Goal: Information Seeking & Learning: Check status

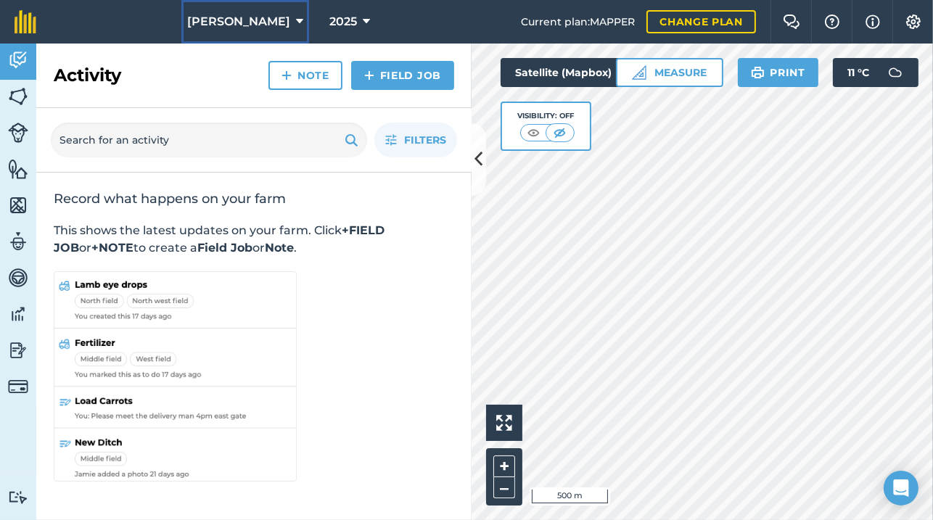
click at [277, 12] on button "[PERSON_NAME]" at bounding box center [245, 22] width 128 height 44
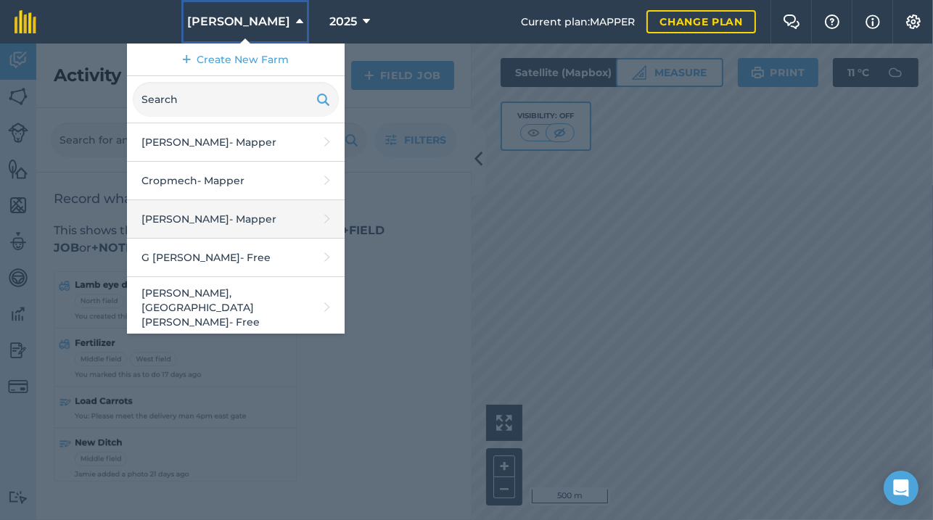
scroll to position [223, 0]
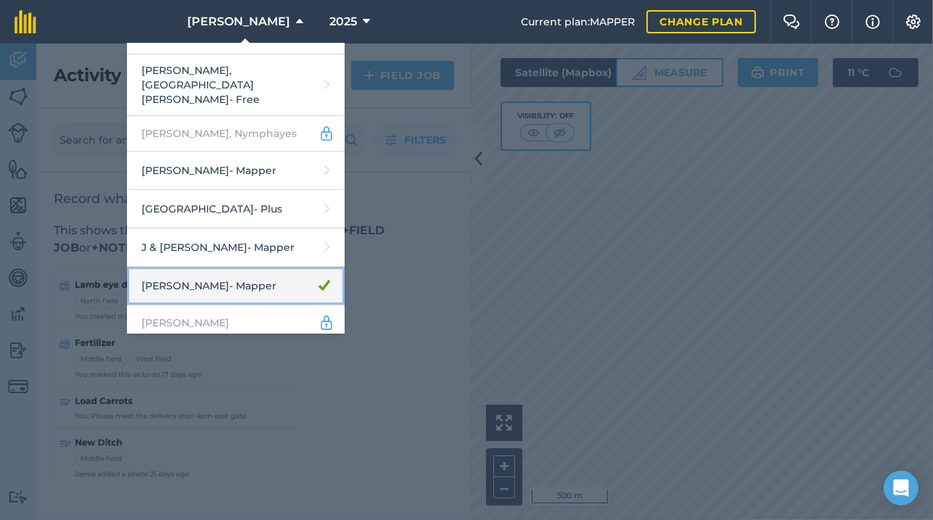
click at [238, 267] on link "[PERSON_NAME] - Mapper" at bounding box center [236, 286] width 218 height 38
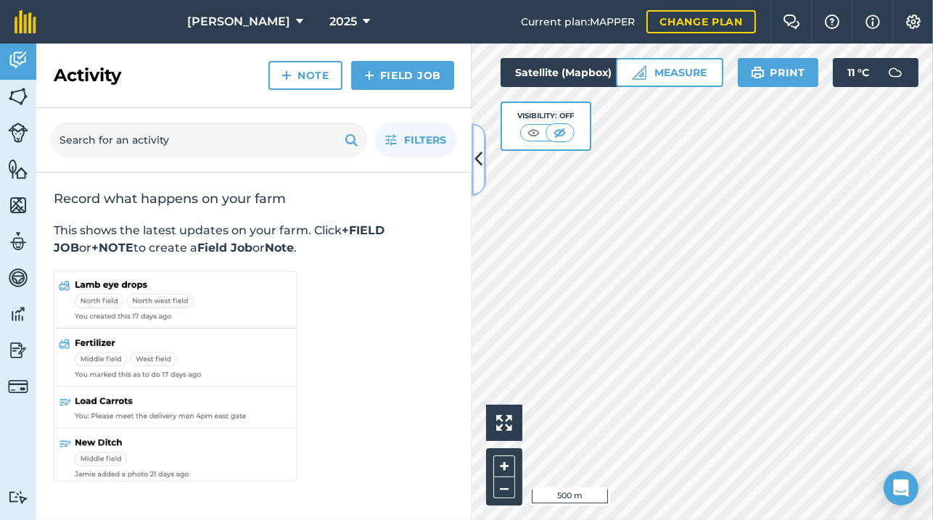
click at [474, 161] on button at bounding box center [478, 159] width 15 height 73
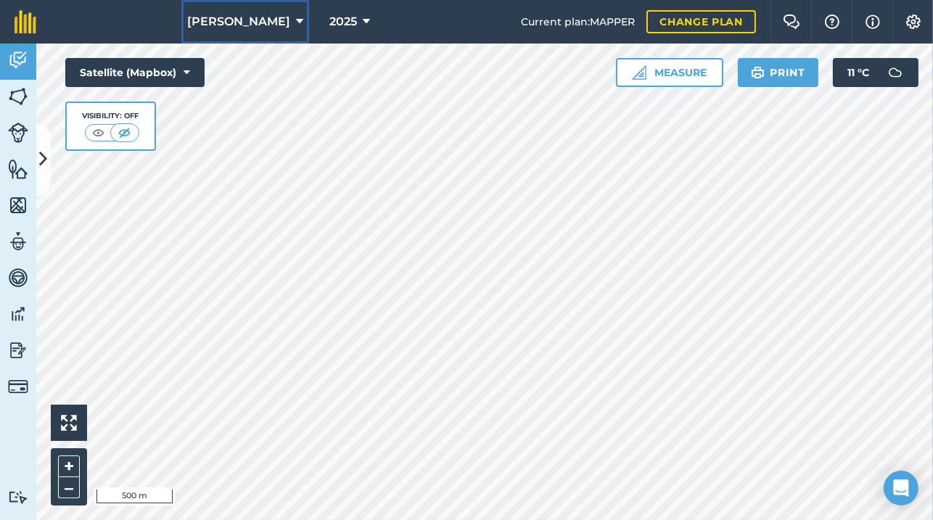
click at [255, 10] on button "[PERSON_NAME]" at bounding box center [245, 22] width 128 height 44
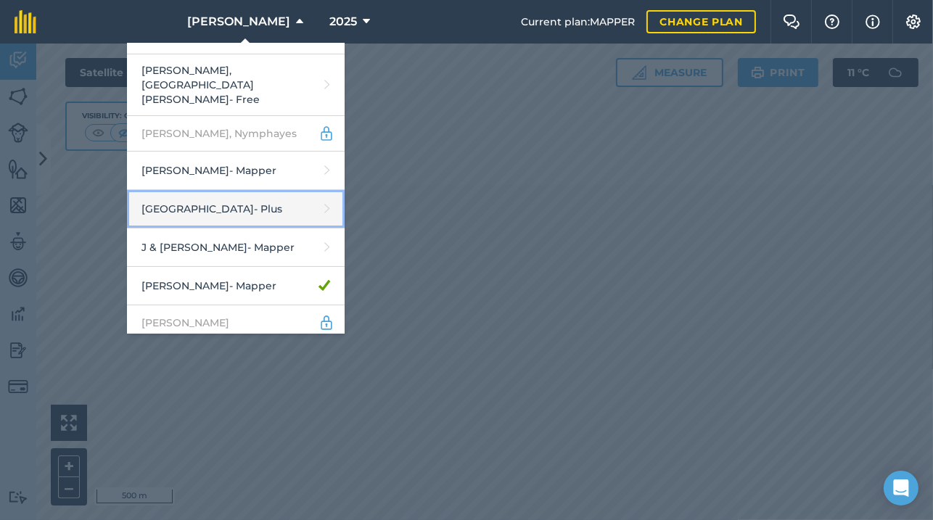
click at [265, 190] on link "Hunshaw Farm - Plus" at bounding box center [236, 209] width 218 height 38
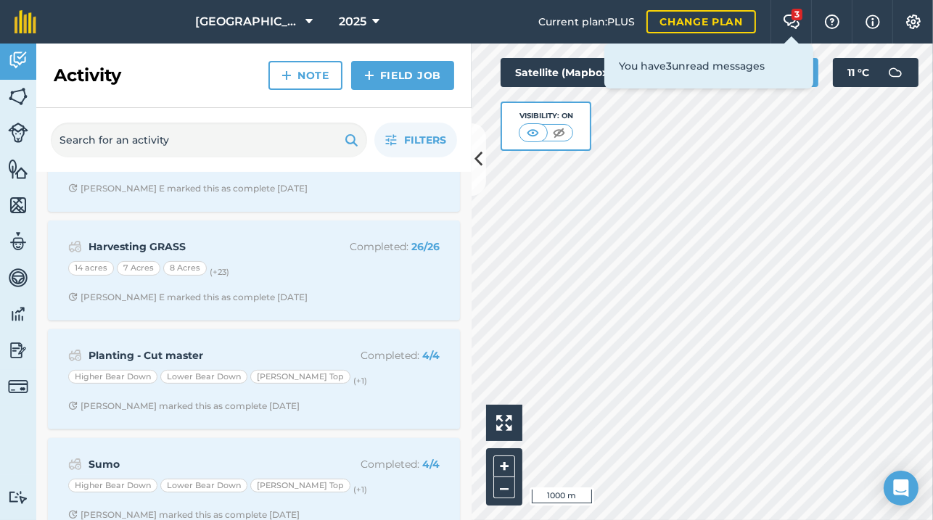
scroll to position [502, 0]
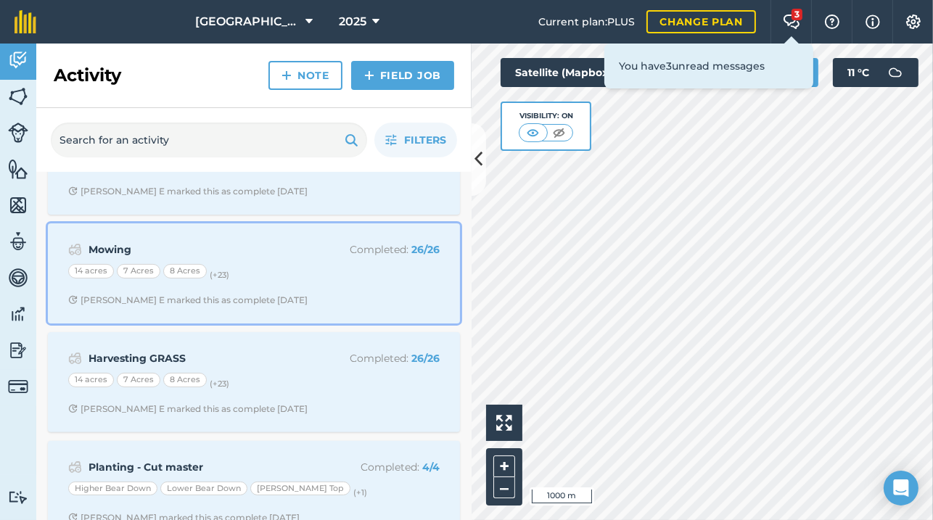
click at [324, 274] on div "14 acres 7 Acres 8 Acres (+ 23 )" at bounding box center [253, 273] width 371 height 19
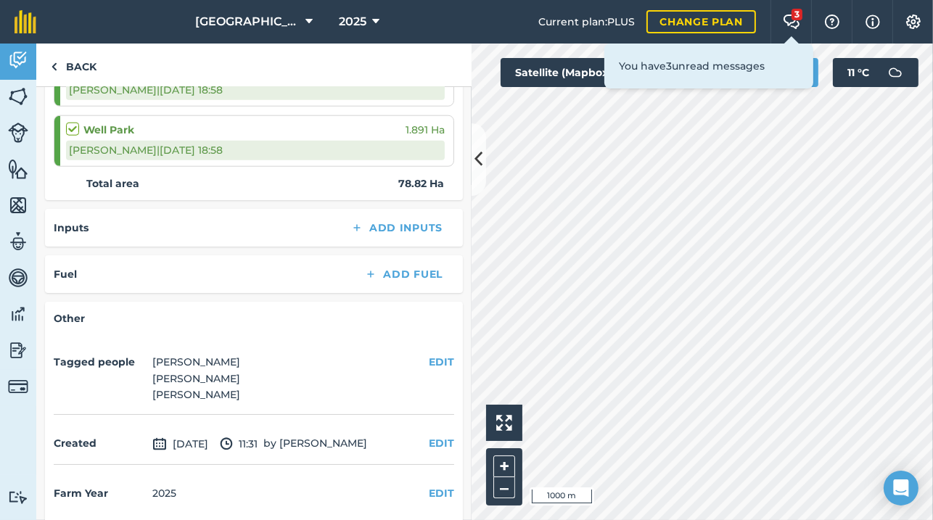
scroll to position [1371, 0]
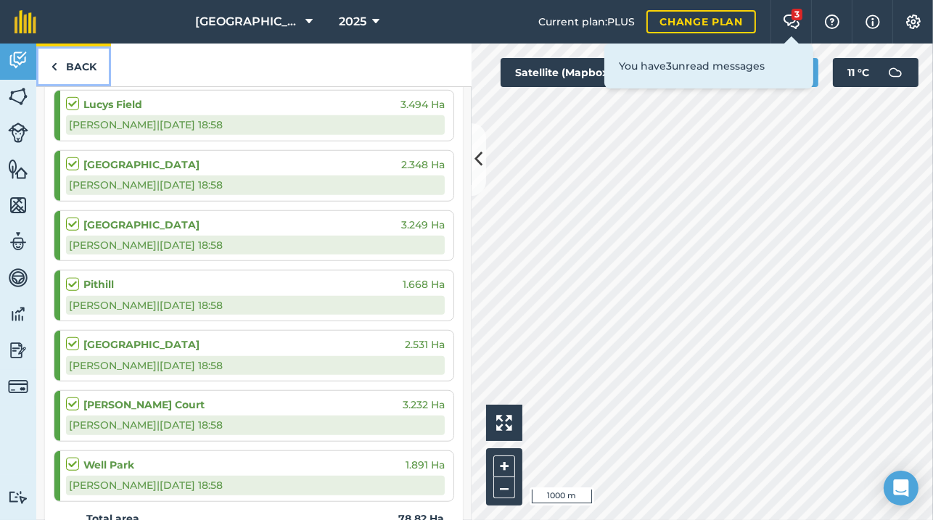
click at [54, 64] on img at bounding box center [54, 66] width 7 height 17
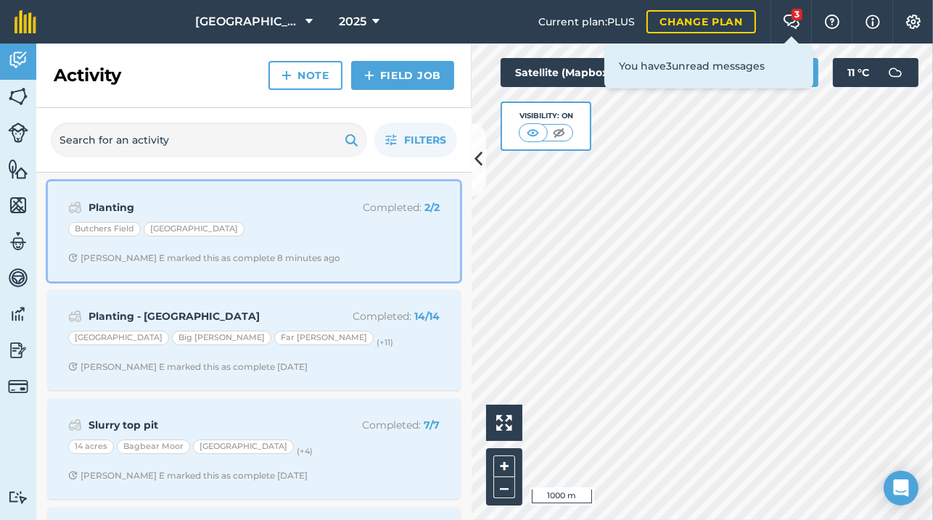
click at [118, 210] on strong "Planting" at bounding box center [203, 207] width 230 height 16
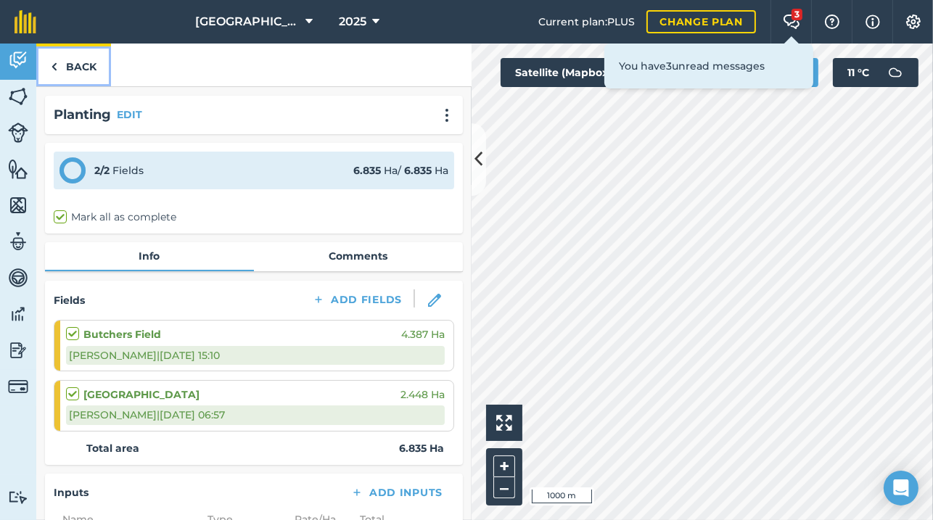
click at [55, 73] on img at bounding box center [54, 66] width 7 height 17
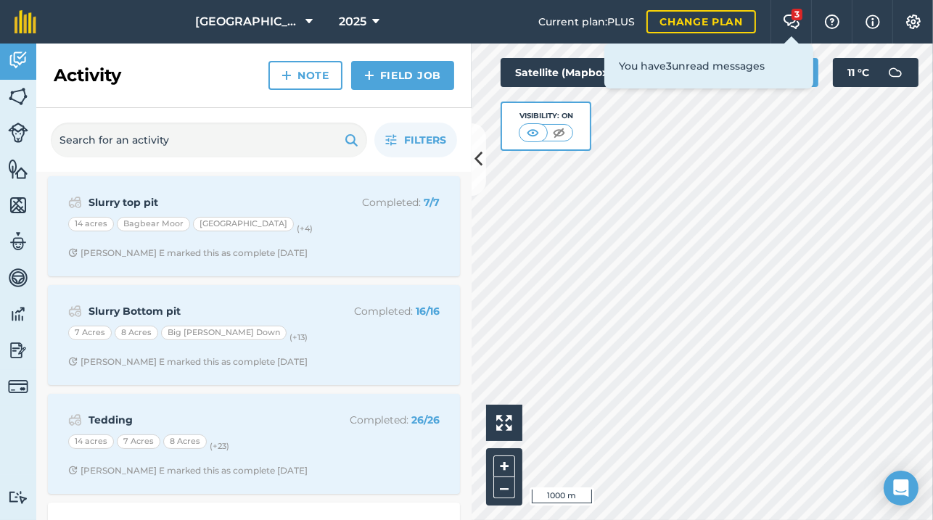
scroll to position [390, 0]
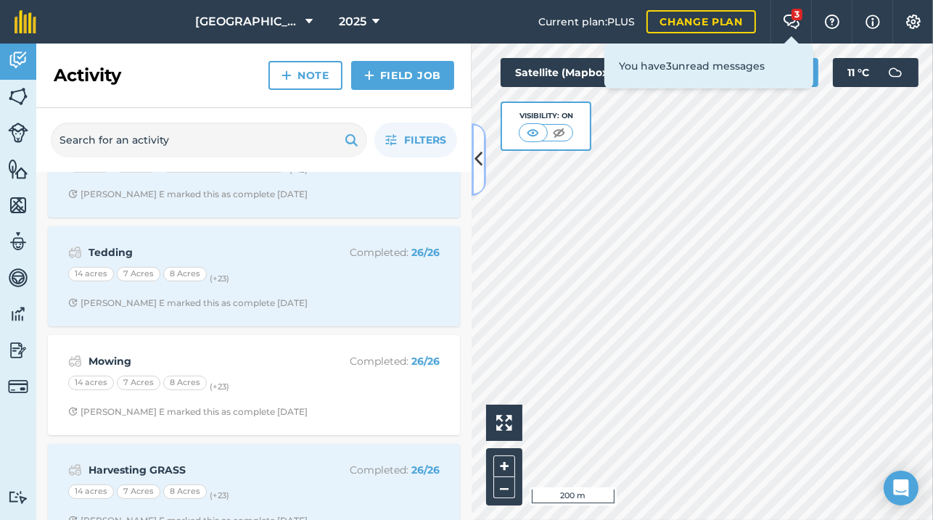
click at [475, 153] on icon at bounding box center [479, 159] width 8 height 25
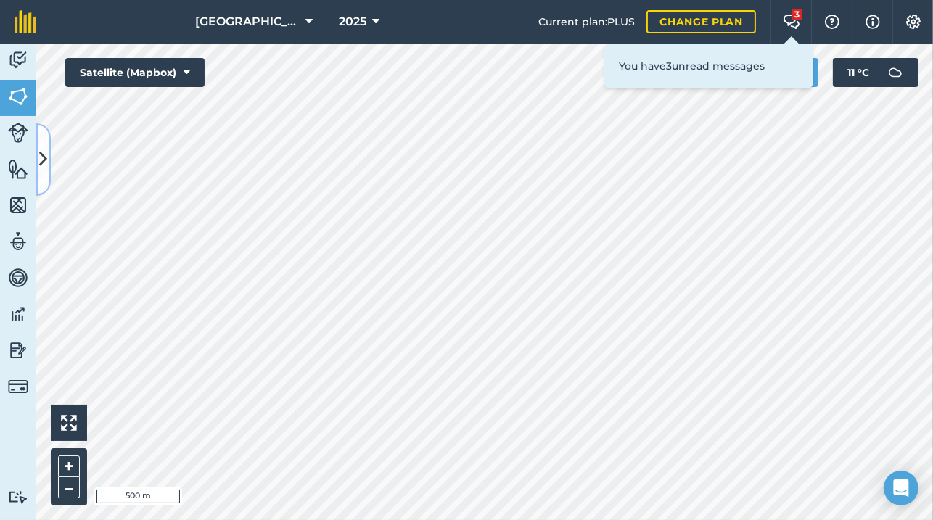
click at [46, 156] on icon at bounding box center [44, 159] width 8 height 25
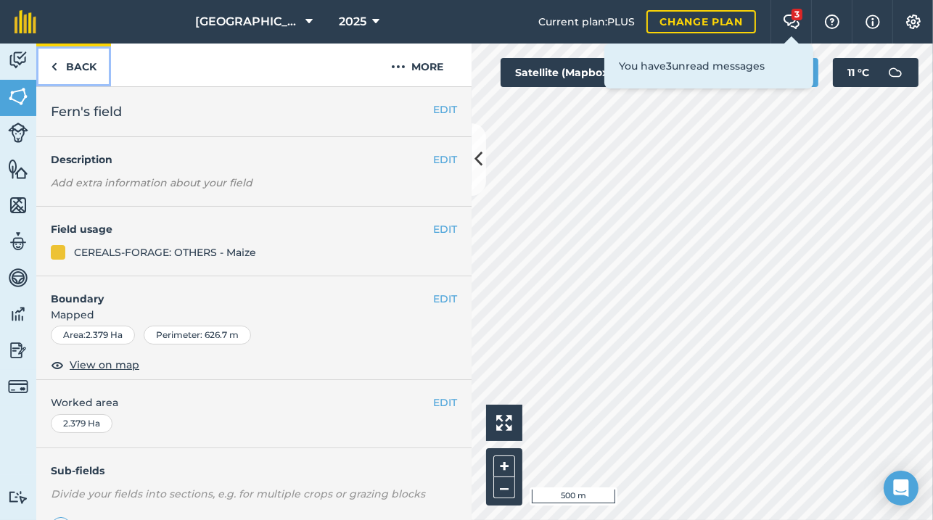
click at [68, 62] on link "Back" at bounding box center [73, 65] width 75 height 43
click at [46, 67] on link "Back" at bounding box center [73, 65] width 75 height 43
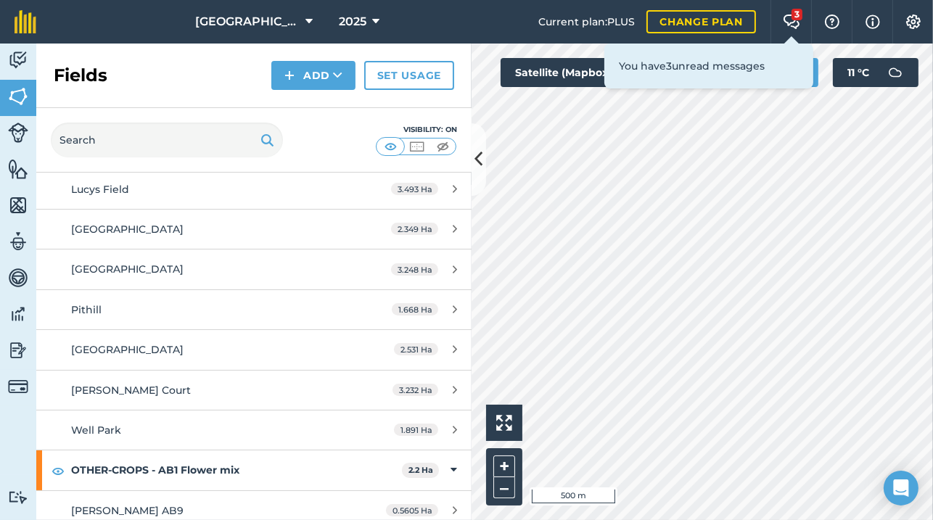
scroll to position [2455, 0]
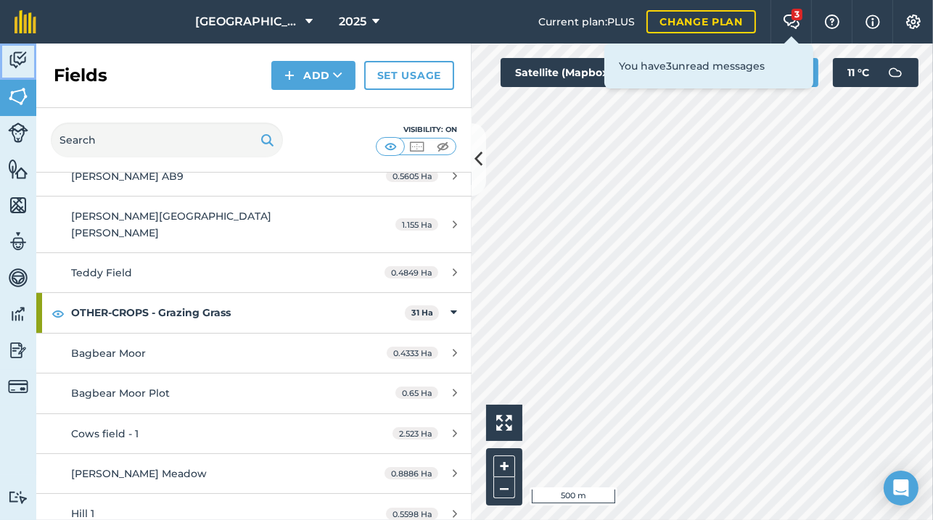
click at [13, 57] on img at bounding box center [18, 60] width 20 height 22
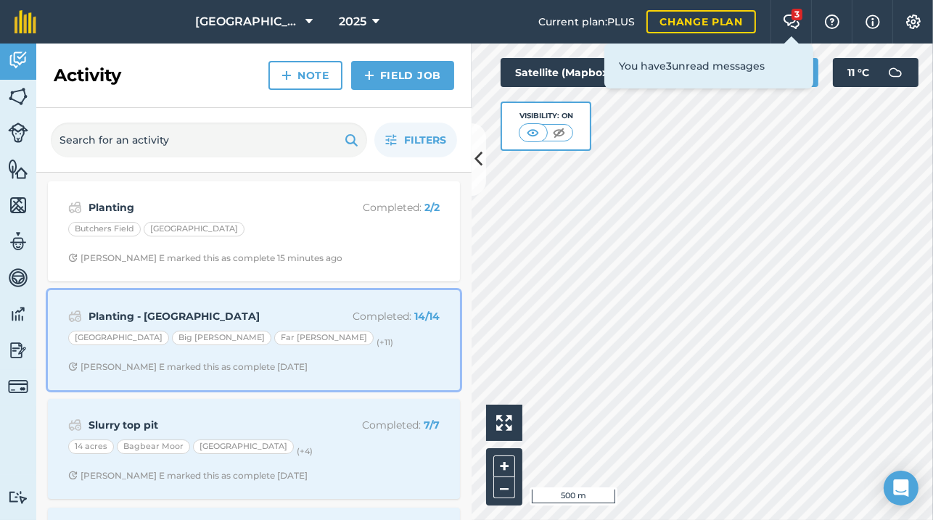
click at [336, 357] on div "Planting - [GEOGRAPHIC_DATA] Completed : 14 / 14 [GEOGRAPHIC_DATA] Big [PERSON_…" at bounding box center [254, 340] width 395 height 83
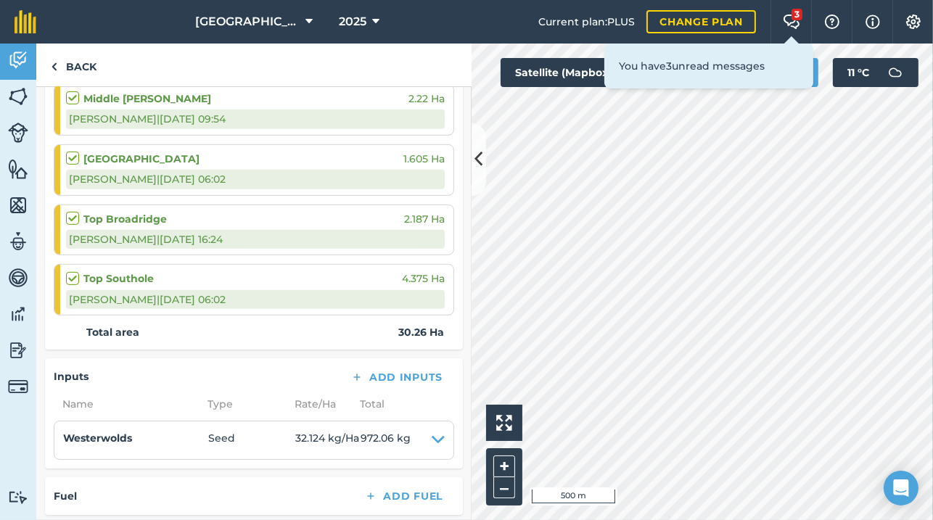
scroll to position [780, 0]
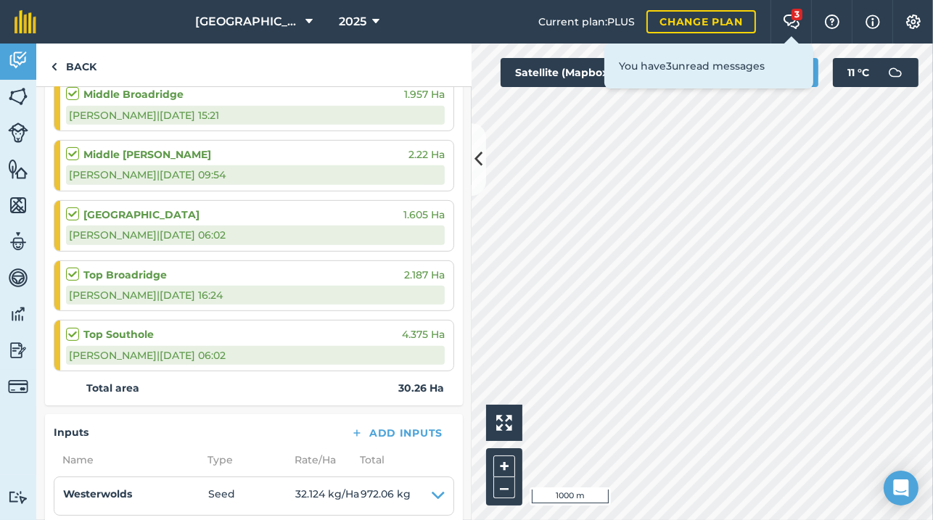
click at [176, 242] on div "[GEOGRAPHIC_DATA] 1.605 [PERSON_NAME] E | [DATE] 06:02" at bounding box center [255, 226] width 379 height 50
click at [176, 234] on div "[PERSON_NAME] E | [DATE] 06:02" at bounding box center [255, 235] width 379 height 19
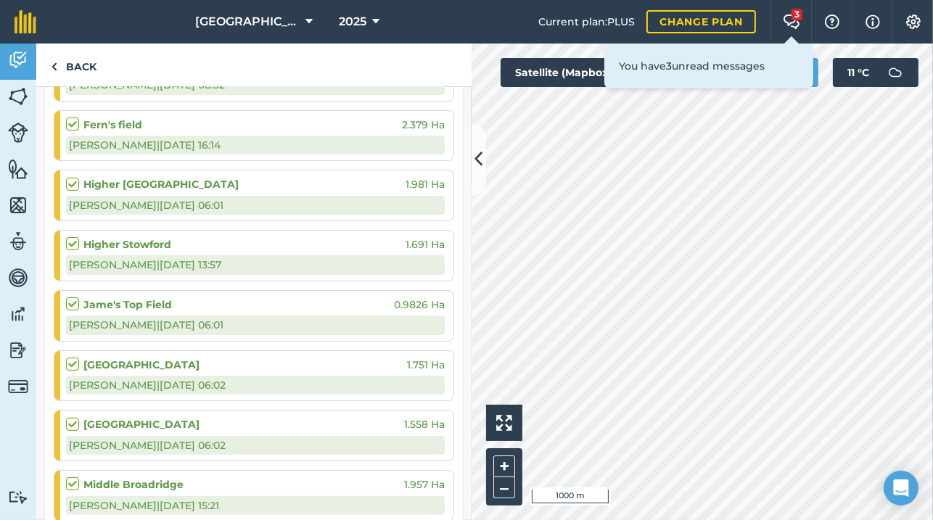
scroll to position [0, 0]
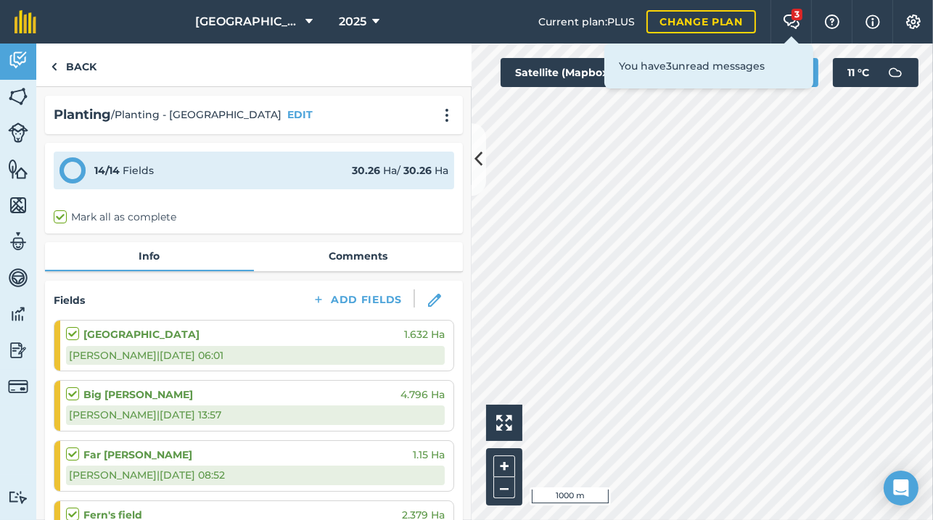
click at [160, 278] on div "Planting / Planting - [GEOGRAPHIC_DATA] EDIT 14 / 14 Fields 30.26 Ha / 30.26 [P…" at bounding box center [253, 303] width 435 height 433
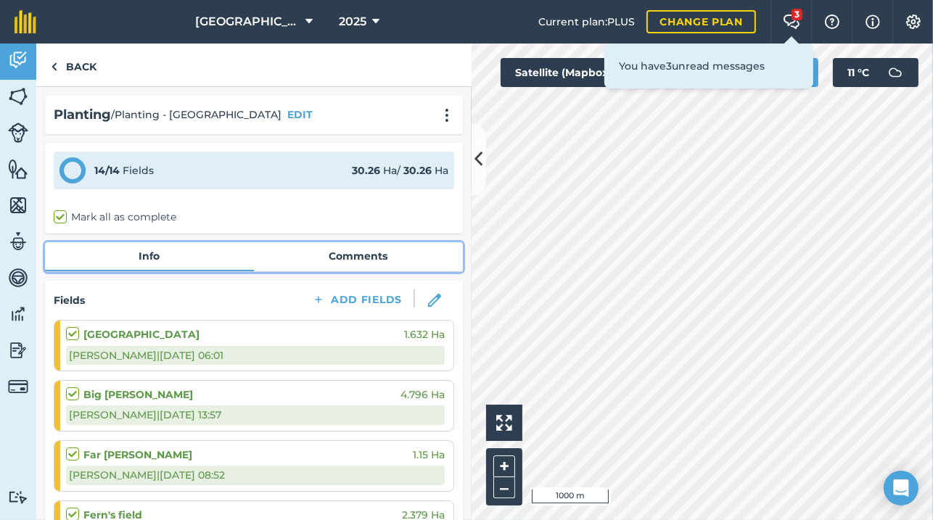
click at [176, 249] on link "Info" at bounding box center [149, 256] width 209 height 28
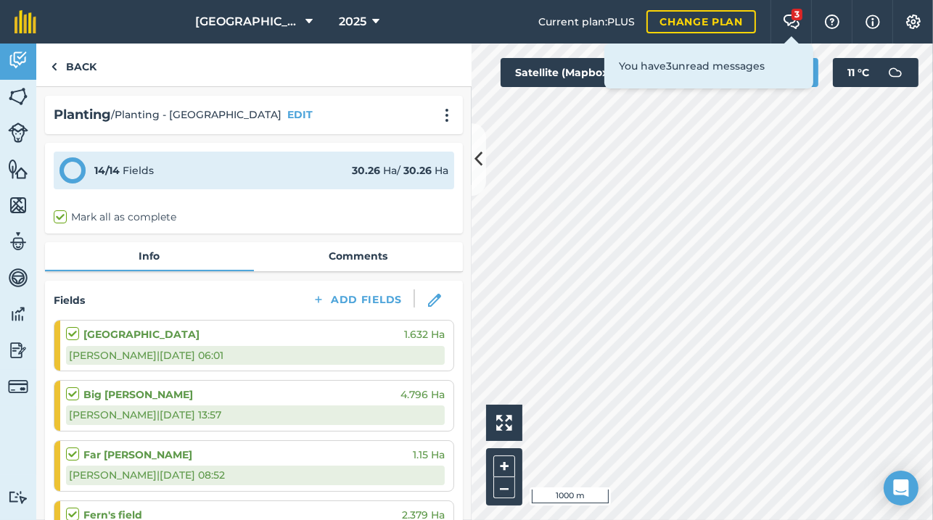
click at [67, 295] on h4 "Fields" at bounding box center [69, 300] width 31 height 16
click at [73, 326] on label at bounding box center [74, 326] width 17 height 0
click at [73, 331] on input "checkbox" at bounding box center [70, 330] width 9 height 9
checkbox input "true"
checkbox input "false"
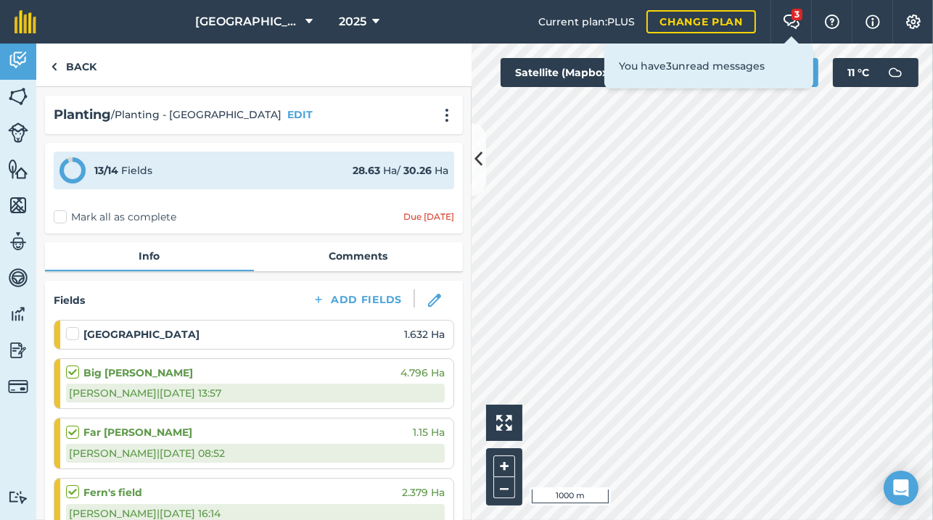
click at [73, 326] on label at bounding box center [74, 326] width 17 height 0
click at [73, 331] on input "checkbox" at bounding box center [70, 330] width 9 height 9
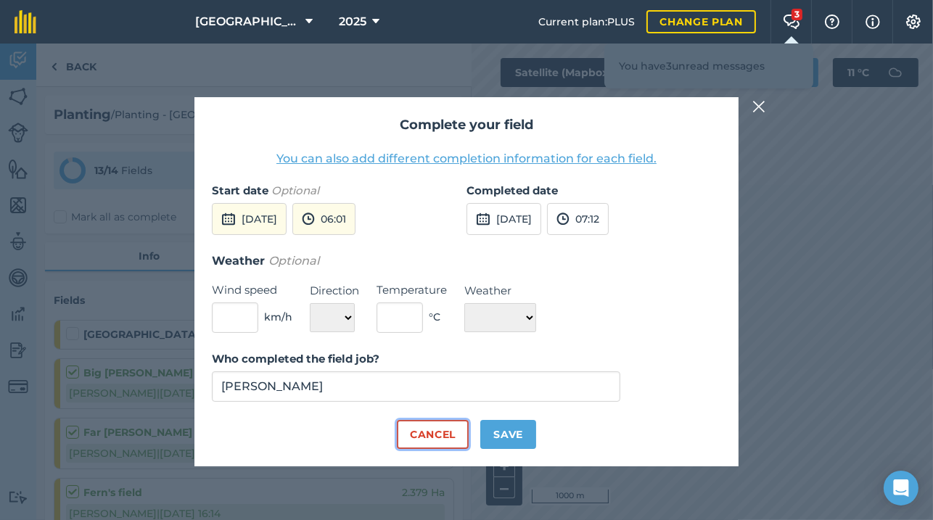
click at [452, 428] on button "Cancel" at bounding box center [433, 434] width 72 height 29
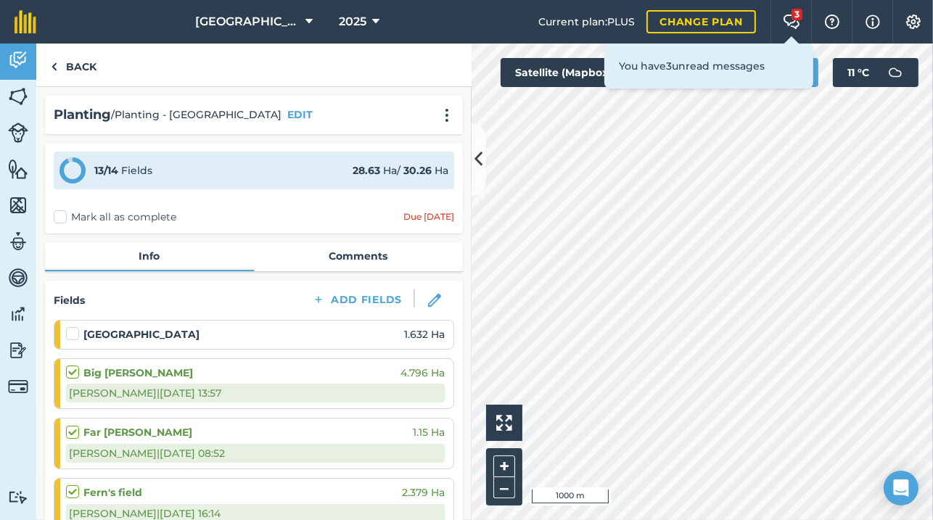
click at [76, 326] on label at bounding box center [74, 326] width 17 height 0
click at [75, 336] on input "checkbox" at bounding box center [70, 330] width 9 height 9
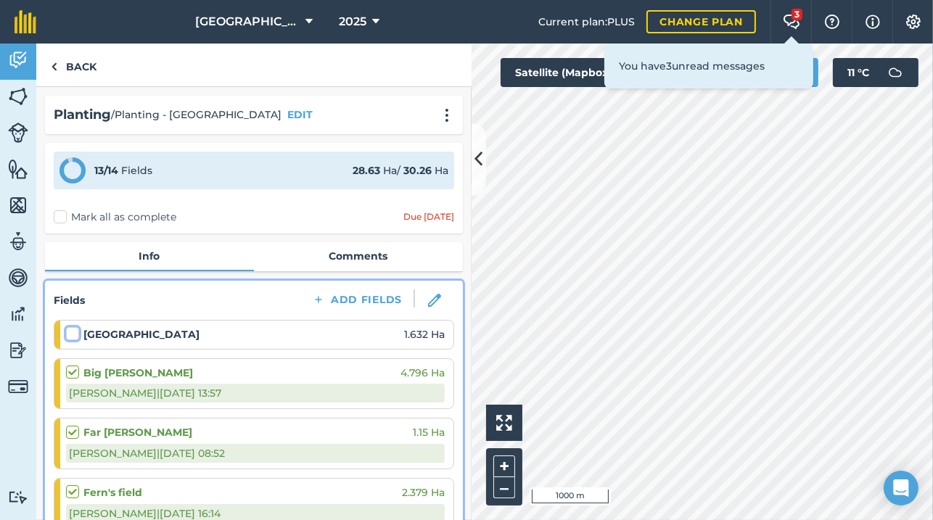
checkbox input "false"
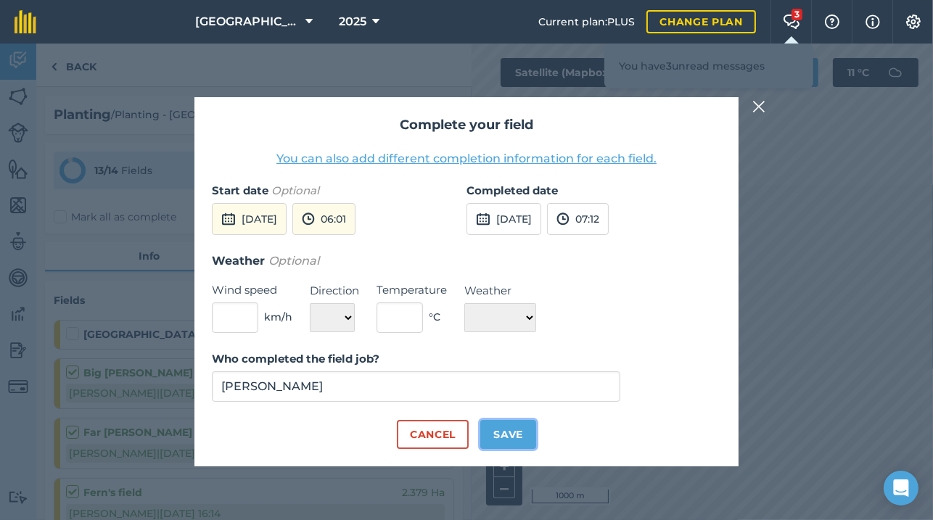
click at [513, 436] on button "Save" at bounding box center [508, 434] width 56 height 29
checkbox input "true"
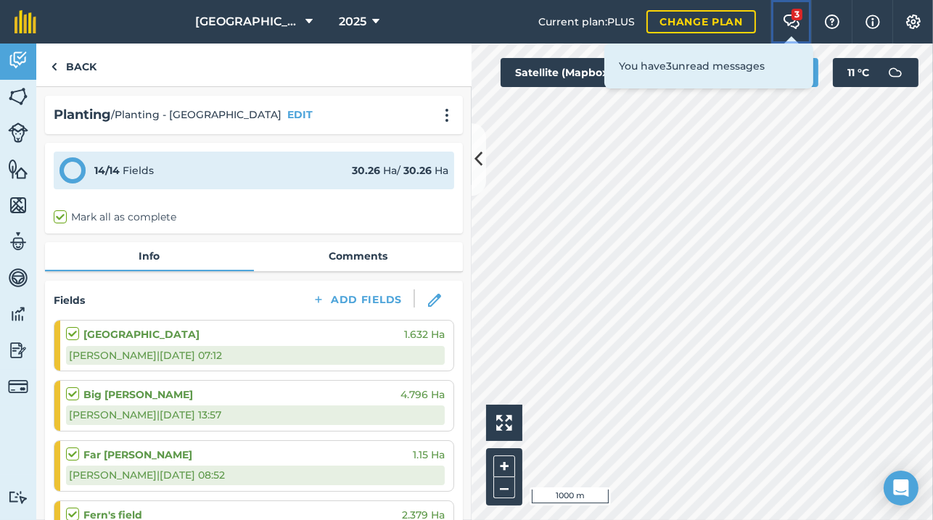
click at [806, 13] on button "3 Farm Chat" at bounding box center [790, 22] width 41 height 44
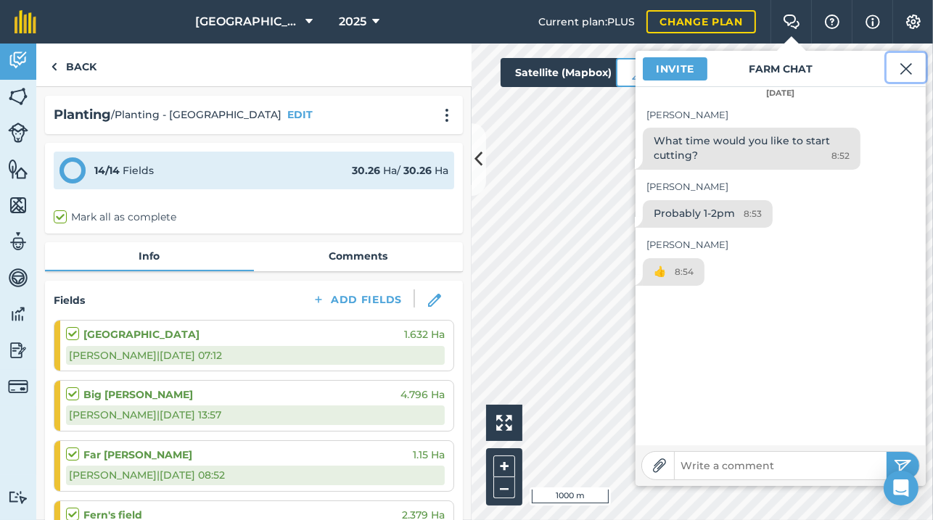
click at [897, 70] on button at bounding box center [905, 67] width 39 height 29
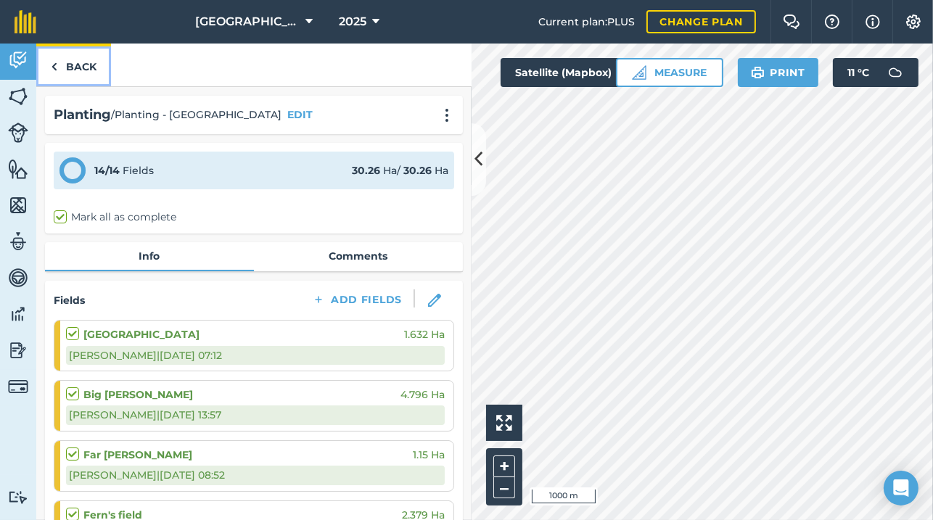
click at [62, 55] on link "Back" at bounding box center [73, 65] width 75 height 43
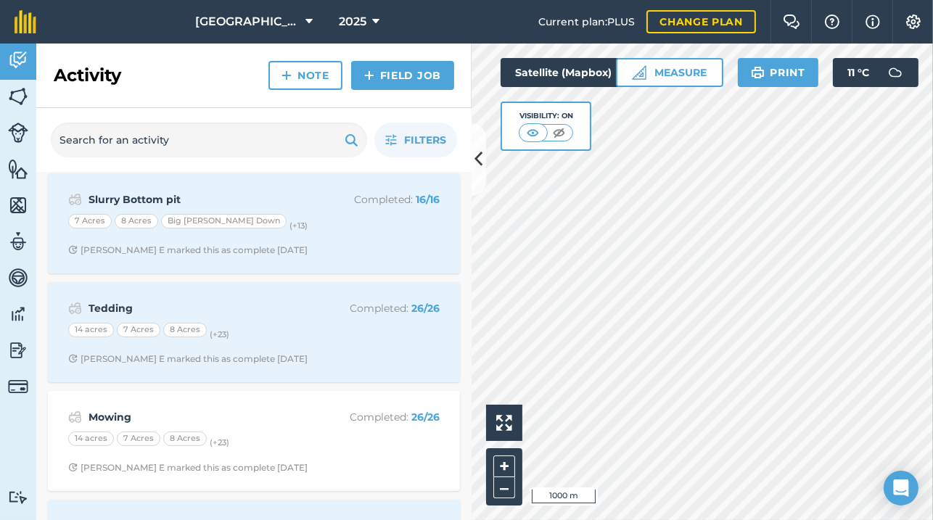
scroll to position [390, 0]
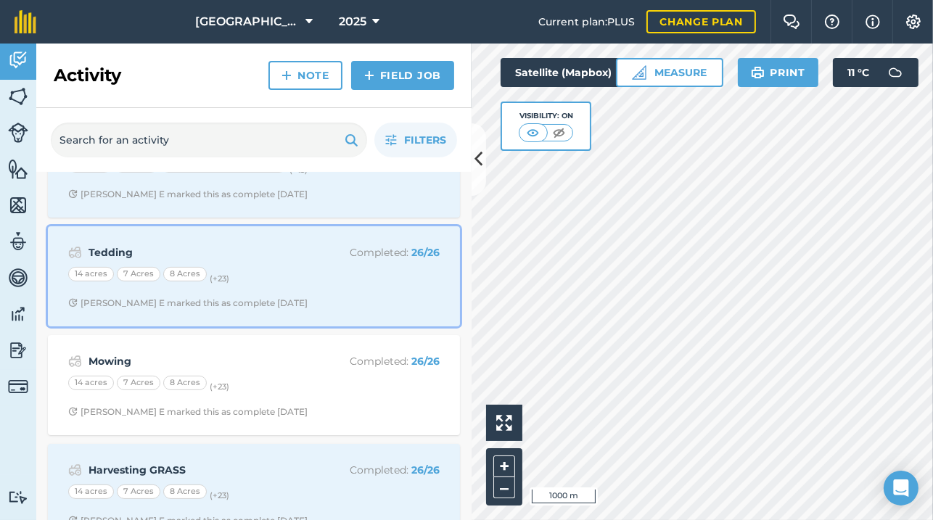
click at [284, 293] on div "Tedding Completed : 26 / 26 14 acres 7 Acres 8 Acres (+ 23 ) [PERSON_NAME] E ma…" at bounding box center [254, 276] width 395 height 83
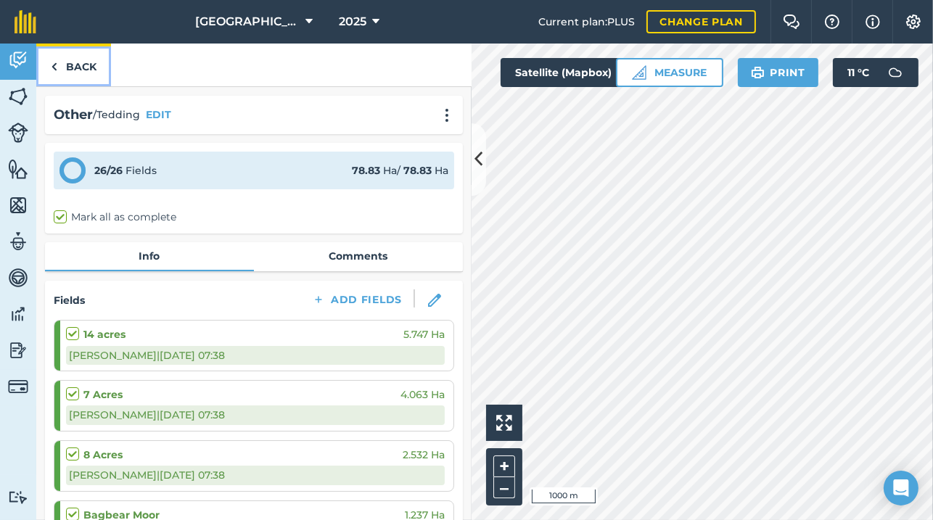
click at [50, 67] on link "Back" at bounding box center [73, 65] width 75 height 43
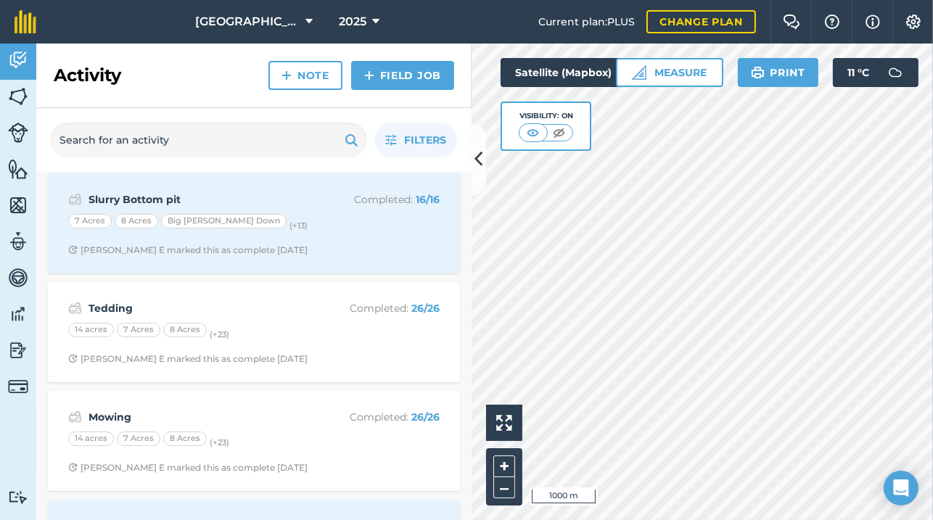
scroll to position [390, 0]
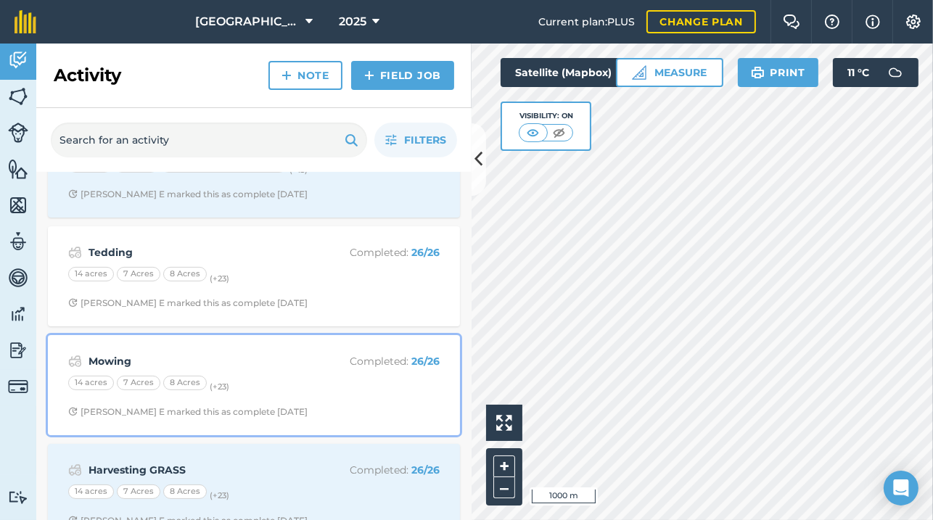
click at [308, 387] on div "14 acres 7 Acres 8 Acres (+ 23 )" at bounding box center [253, 385] width 371 height 19
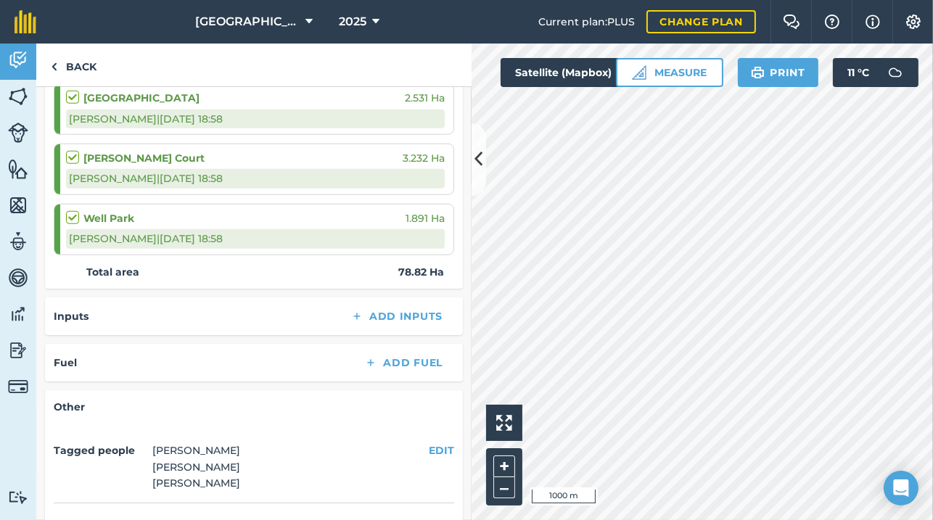
scroll to position [1706, 0]
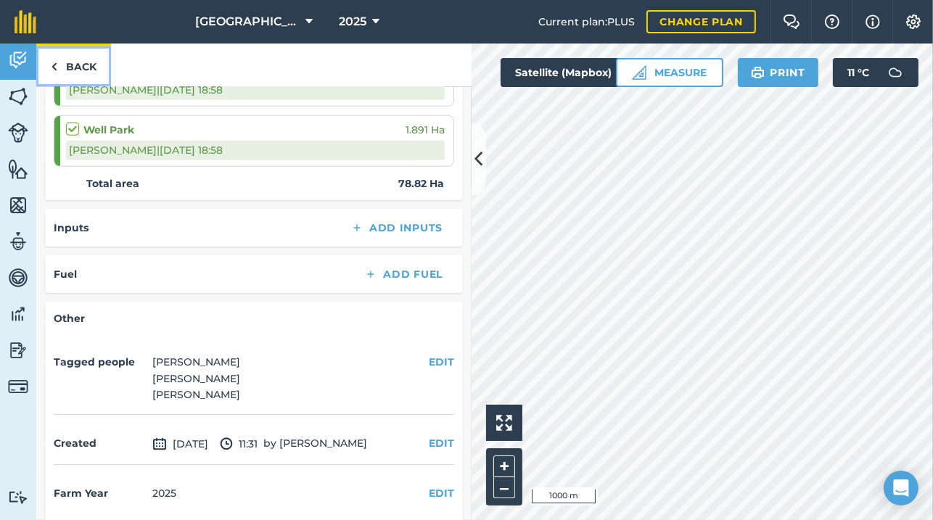
click at [74, 72] on link "Back" at bounding box center [73, 65] width 75 height 43
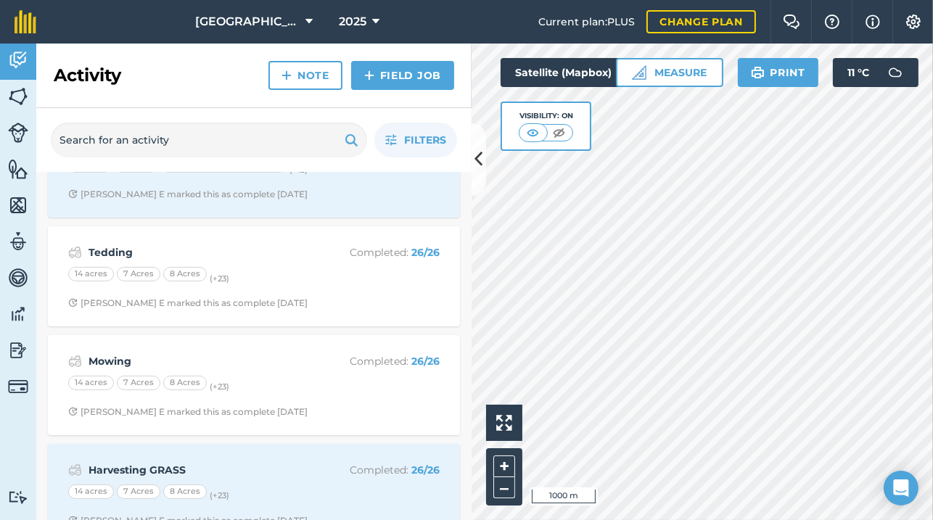
scroll to position [669, 0]
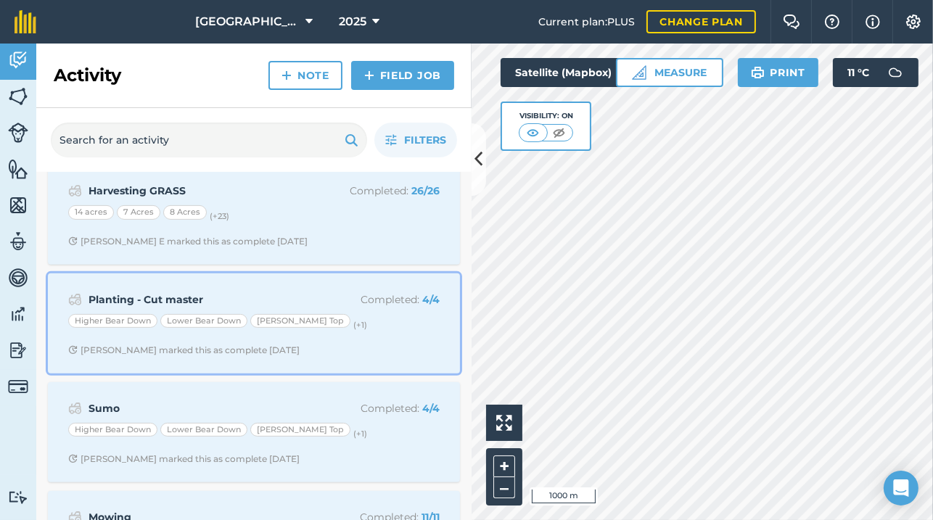
click at [116, 292] on strong "Planting - Cut master" at bounding box center [203, 300] width 230 height 16
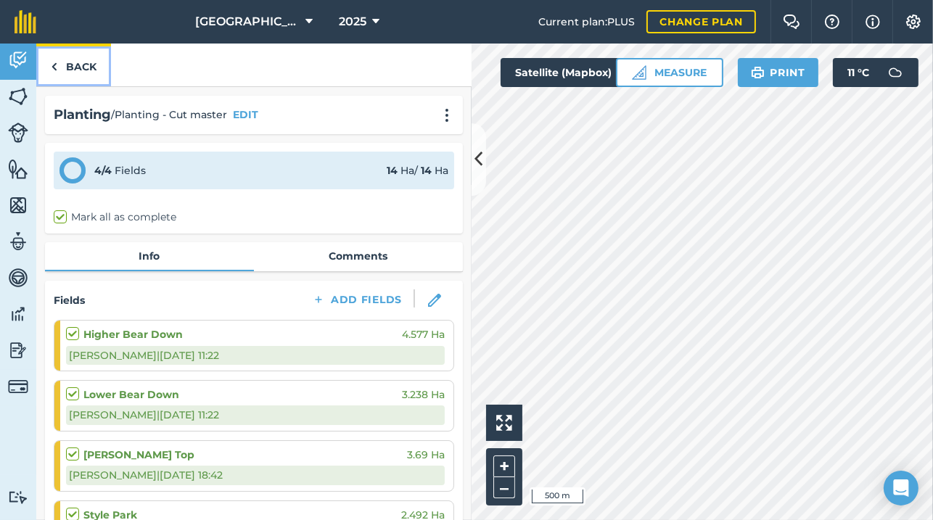
click at [77, 73] on link "Back" at bounding box center [73, 65] width 75 height 43
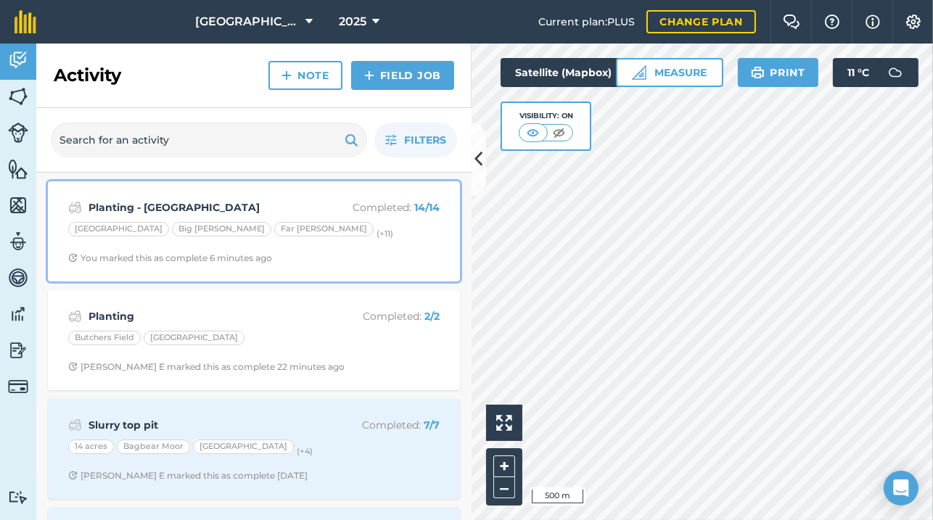
click at [169, 204] on strong "Planting - [GEOGRAPHIC_DATA]" at bounding box center [203, 207] width 230 height 16
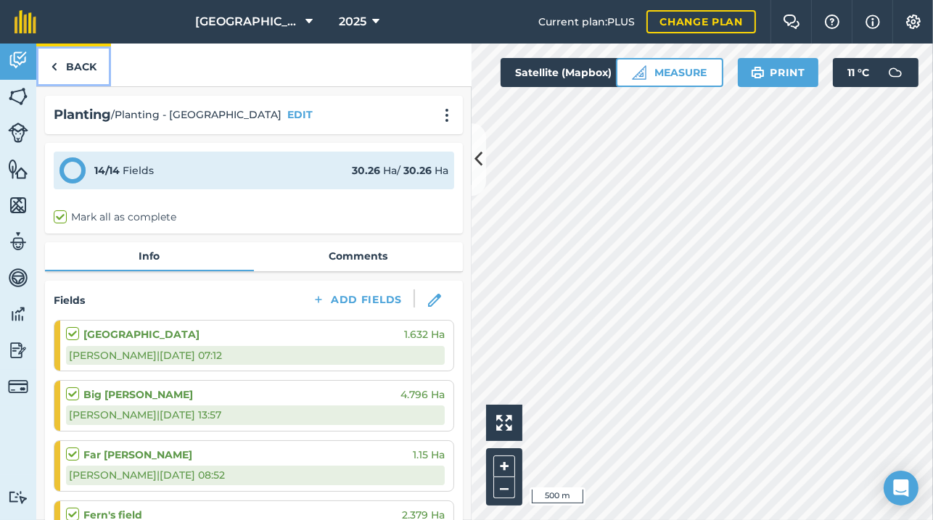
click at [49, 68] on link "Back" at bounding box center [73, 65] width 75 height 43
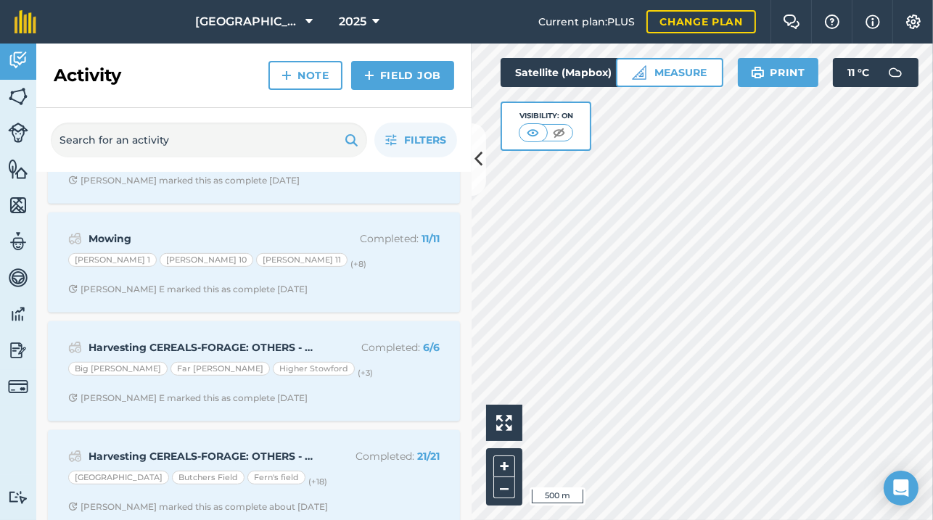
scroll to position [836, 0]
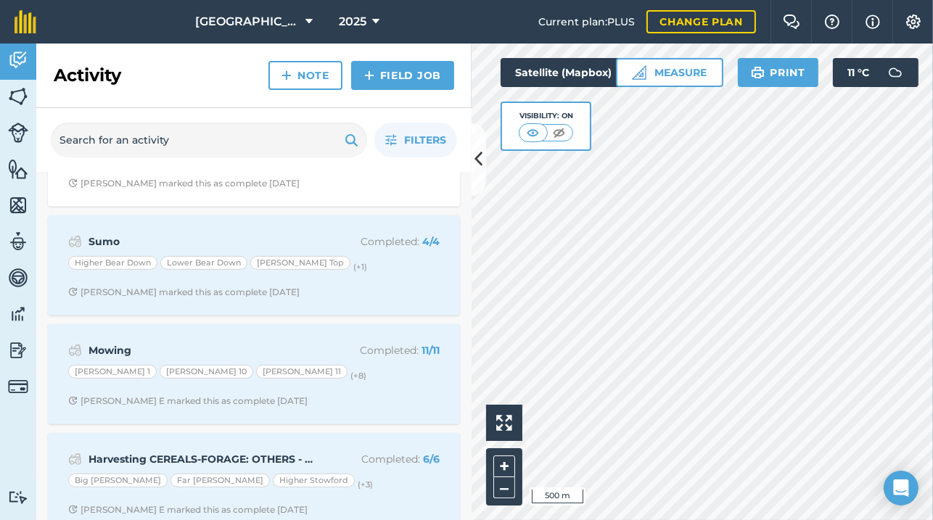
click at [187, 215] on div "Sumo Completed : 4 / 4 Higher Bear Down Lower Bear Down [PERSON_NAME] Top (+ 1 …" at bounding box center [254, 265] width 412 height 100
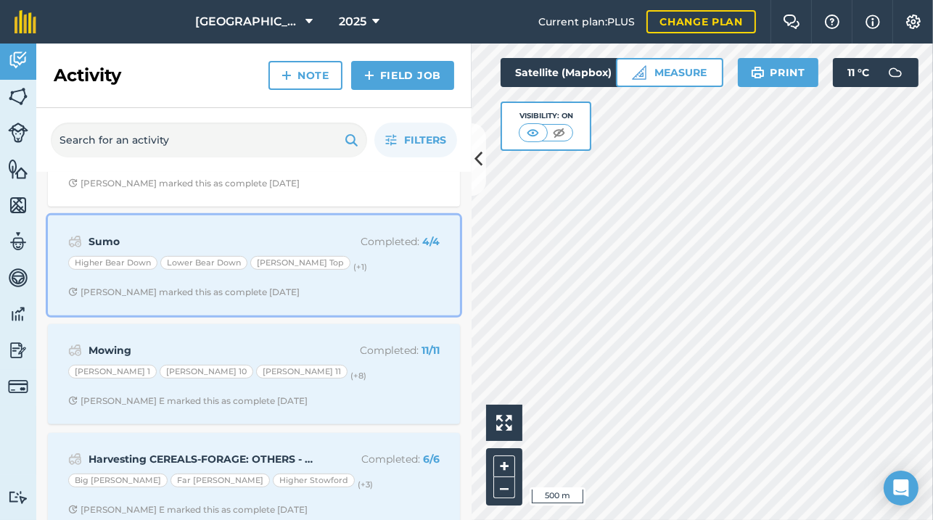
click at [181, 225] on div "Sumo Completed : 4 / 4 Higher Bear Down Lower Bear Down [PERSON_NAME] Top (+ 1 …" at bounding box center [254, 265] width 395 height 83
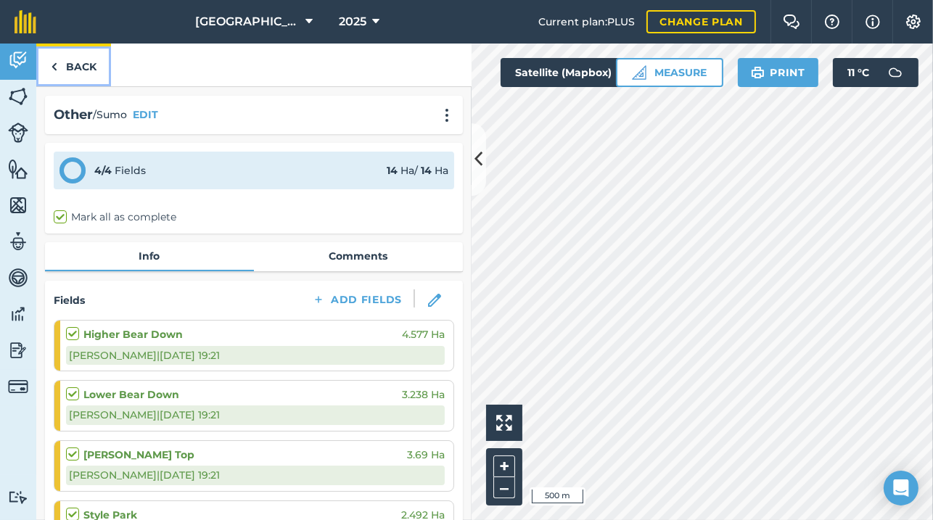
click at [65, 56] on link "Back" at bounding box center [73, 65] width 75 height 43
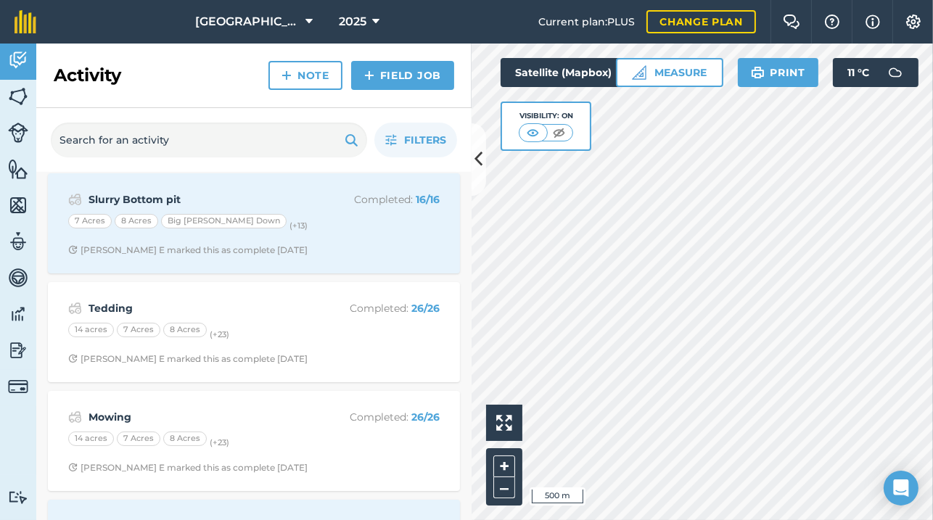
scroll to position [446, 0]
